Goal: Task Accomplishment & Management: Complete application form

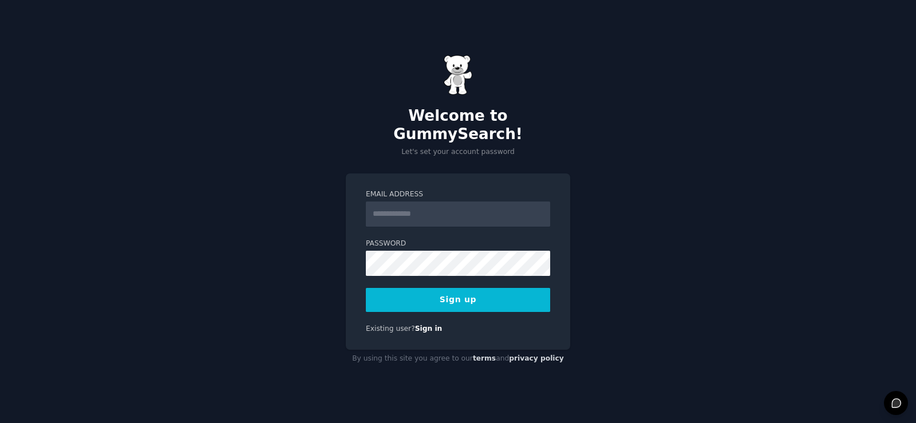
click at [439, 207] on input "Email Address" at bounding box center [458, 213] width 184 height 25
type input "**********"
click at [456, 293] on button "Sign up" at bounding box center [458, 300] width 184 height 24
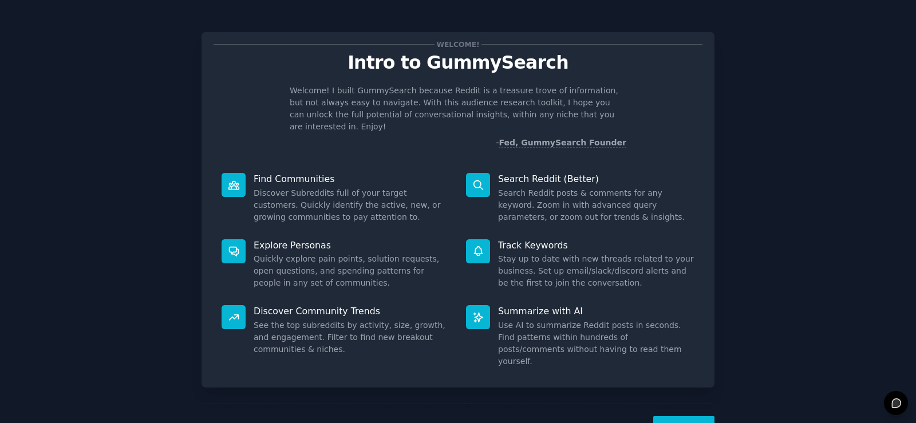
click at [682, 416] on button "Next" at bounding box center [683, 430] width 61 height 28
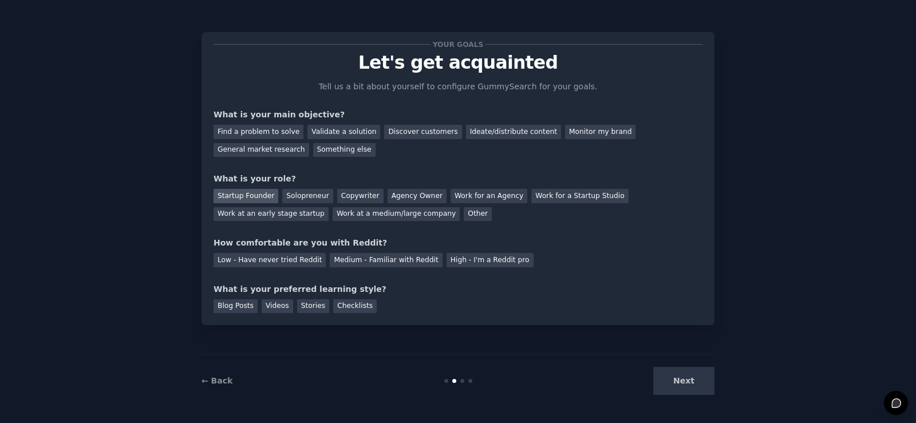
click at [259, 197] on div "Startup Founder" at bounding box center [245, 196] width 65 height 14
click at [295, 261] on div "Low - Have never tried Reddit" at bounding box center [269, 260] width 112 height 14
click at [280, 304] on div "Videos" at bounding box center [277, 306] width 31 height 14
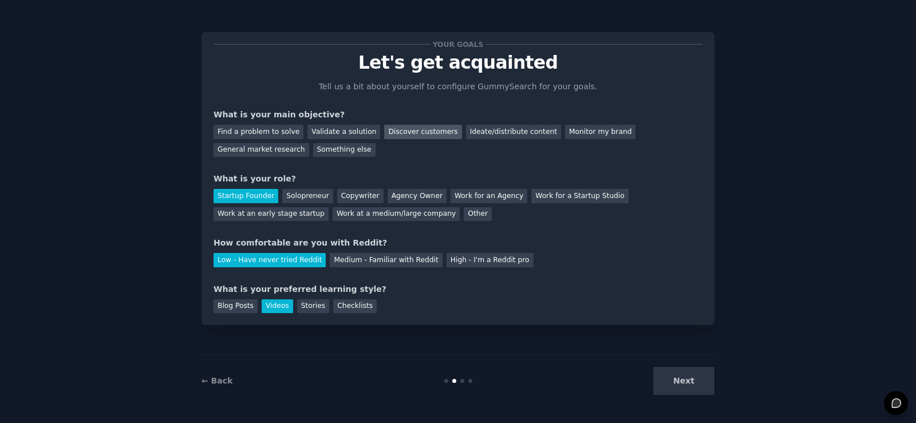
click at [389, 132] on div "Discover customers" at bounding box center [422, 132] width 77 height 14
click at [691, 385] on button "Next" at bounding box center [683, 381] width 61 height 28
